Goal: Task Accomplishment & Management: Use online tool/utility

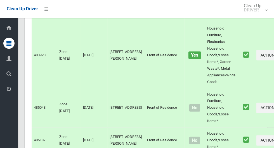
scroll to position [3378, 0]
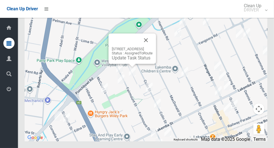
click at [153, 47] on button "Close" at bounding box center [145, 40] width 13 height 13
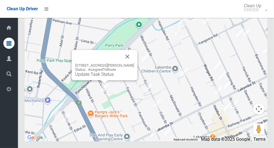
click at [134, 63] on button "Close" at bounding box center [127, 56] width 13 height 13
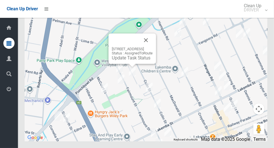
click at [153, 47] on button "Close" at bounding box center [145, 40] width 13 height 13
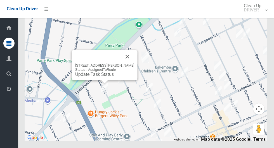
click at [134, 63] on button "Close" at bounding box center [127, 56] width 13 height 13
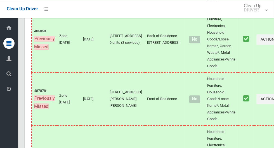
scroll to position [2911, 0]
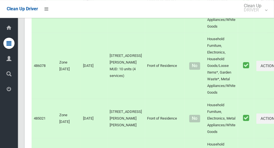
scroll to position [3378, 0]
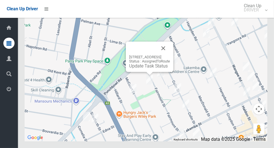
click at [170, 55] on button "Close" at bounding box center [163, 48] width 13 height 13
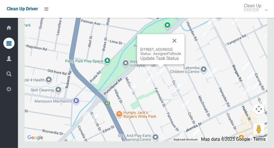
click at [181, 48] on button "Close" at bounding box center [174, 40] width 13 height 13
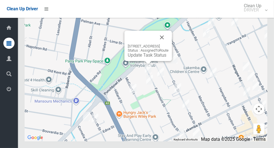
click at [169, 44] on button "Close" at bounding box center [161, 37] width 13 height 13
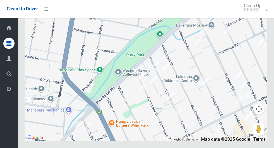
scroll to position [3248, 0]
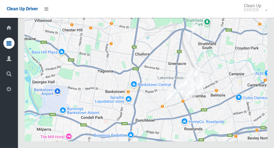
scroll to position [3378, 0]
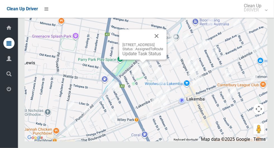
click at [163, 43] on button "Close" at bounding box center [156, 35] width 13 height 13
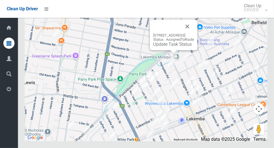
scroll to position [3374, 0]
click at [171, 47] on link "Update Task Status" at bounding box center [172, 44] width 39 height 5
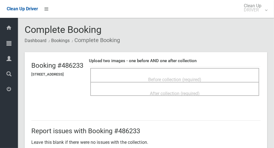
click at [226, 77] on div "Before collection (required)" at bounding box center [174, 79] width 157 height 10
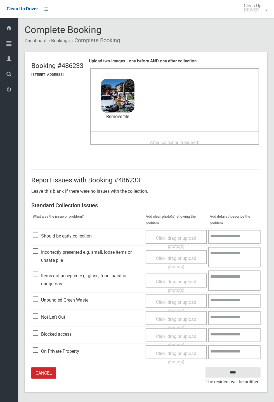
click at [196, 140] on span "After collection (required)" at bounding box center [175, 142] width 50 height 5
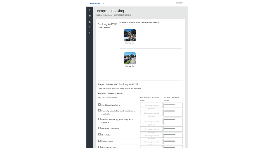
scroll to position [26, 0]
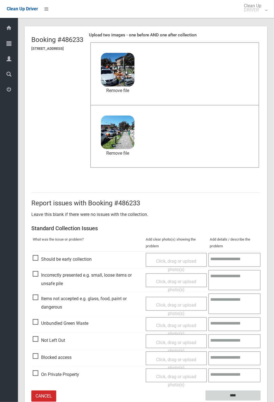
click at [234, 148] on input "****" at bounding box center [232, 395] width 55 height 10
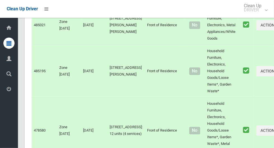
scroll to position [3378, 0]
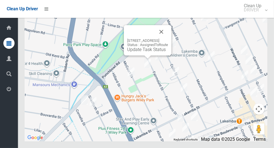
click at [168, 39] on button "Close" at bounding box center [161, 31] width 13 height 13
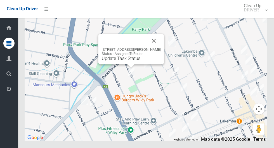
click at [128, 61] on link "Update Task Status" at bounding box center [121, 58] width 39 height 5
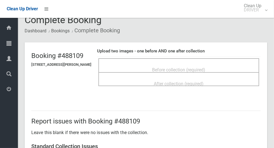
scroll to position [13, 0]
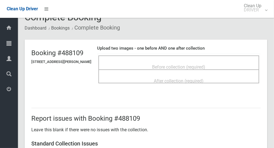
click at [205, 65] on span "Before collection (required)" at bounding box center [178, 67] width 53 height 5
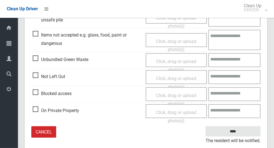
click at [39, 79] on span "Not Left Out" at bounding box center [49, 77] width 32 height 8
click at [179, 78] on span "Click, drag or upload photo(s)" at bounding box center [176, 83] width 40 height 14
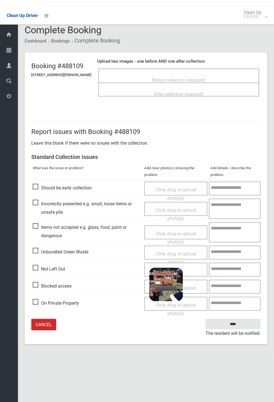
scroll to position [0, 0]
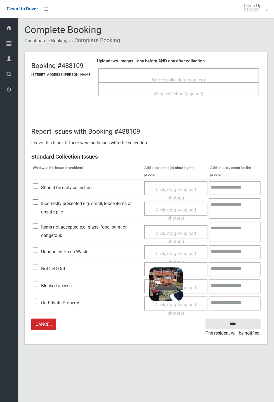
click at [172, 148] on span "Click, drag or upload photo(s)" at bounding box center [176, 309] width 40 height 14
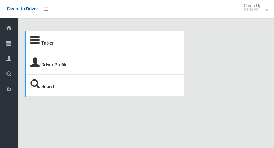
click at [11, 44] on icon at bounding box center [8, 43] width 5 height 11
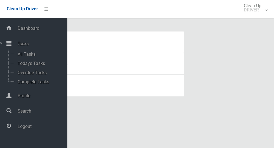
click at [244, 91] on div "Tasks Driver Profile Search" at bounding box center [145, 64] width 249 height 66
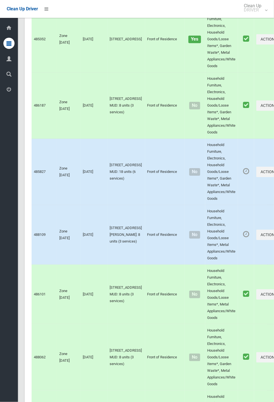
scroll to position [1036, 0]
click at [256, 240] on button "Actions" at bounding box center [269, 234] width 27 height 10
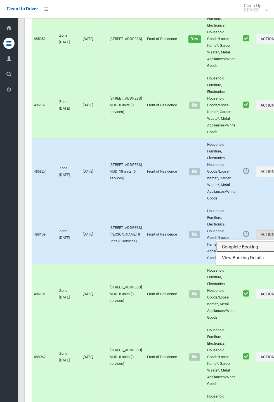
click at [233, 252] on link "Complete Booking" at bounding box center [249, 246] width 67 height 11
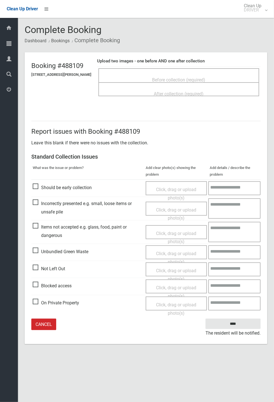
click at [189, 79] on span "Before collection (required)" at bounding box center [178, 79] width 53 height 5
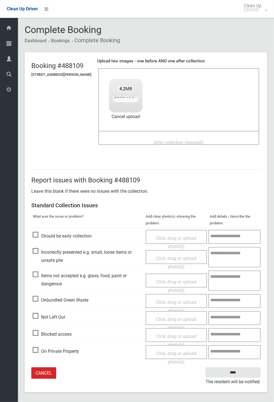
click at [204, 140] on span "After collection (required)" at bounding box center [179, 142] width 50 height 5
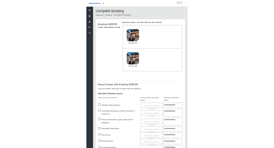
scroll to position [26, 0]
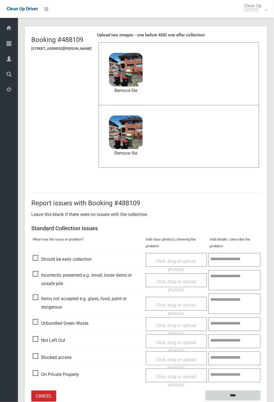
click at [261, 401] on input "****" at bounding box center [232, 395] width 55 height 10
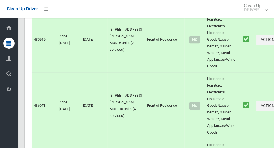
scroll to position [3378, 0]
